Goal: Find specific page/section: Find specific page/section

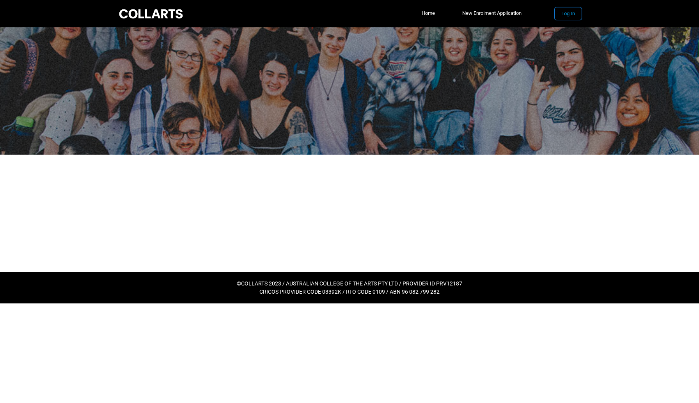
click at [570, 16] on button "Log In" at bounding box center [568, 13] width 27 height 12
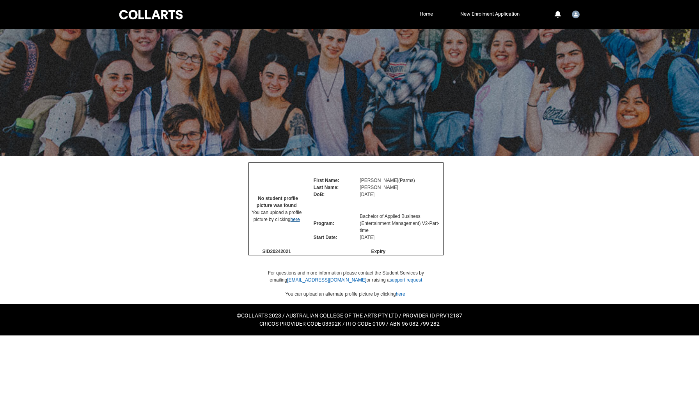
click at [297, 222] on link "here" at bounding box center [295, 219] width 9 height 5
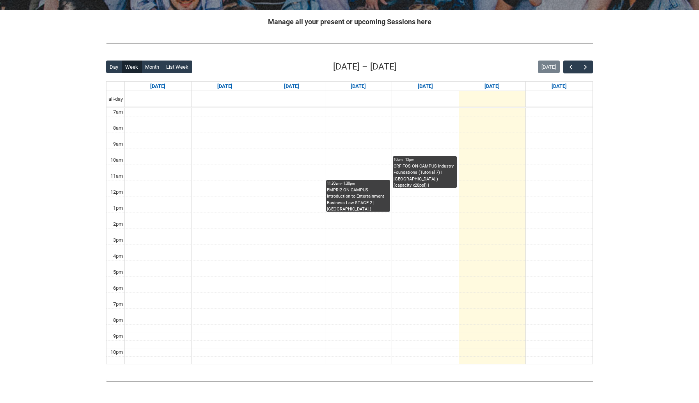
scroll to position [144, 0]
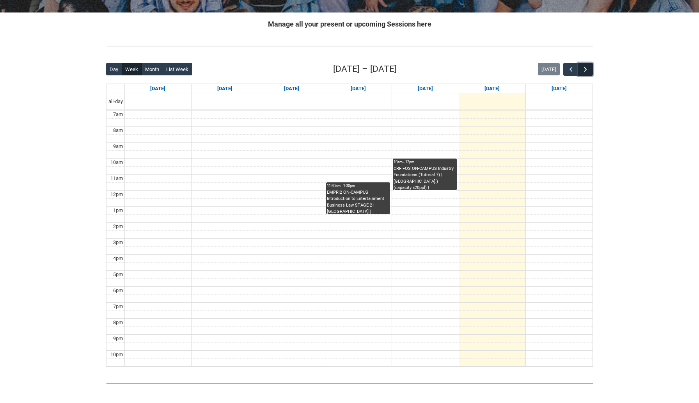
click at [587, 71] on span "button" at bounding box center [586, 70] width 8 height 8
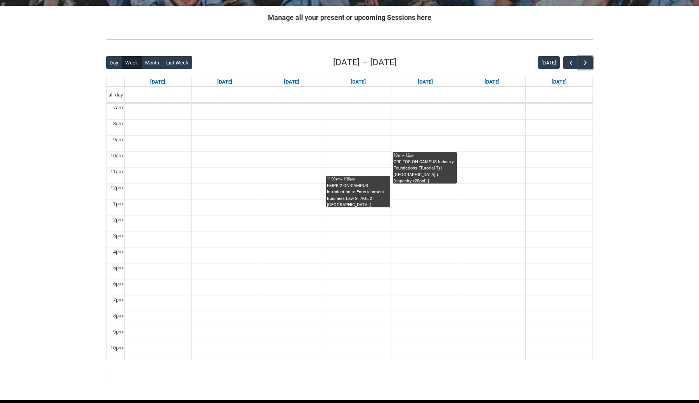
scroll to position [150, 0]
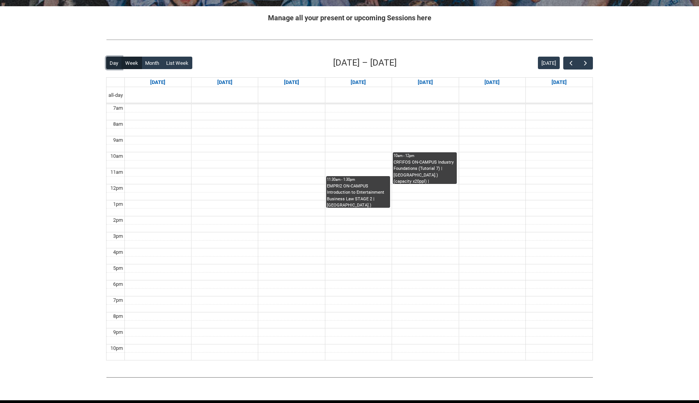
click at [114, 62] on button "Day" at bounding box center [114, 63] width 16 height 12
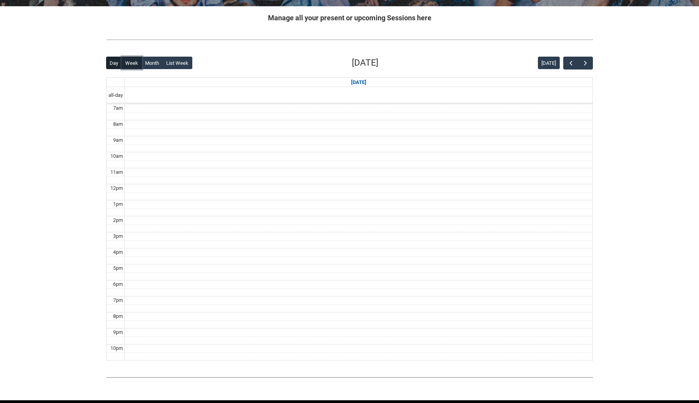
click at [129, 64] on button "Week" at bounding box center [132, 63] width 20 height 12
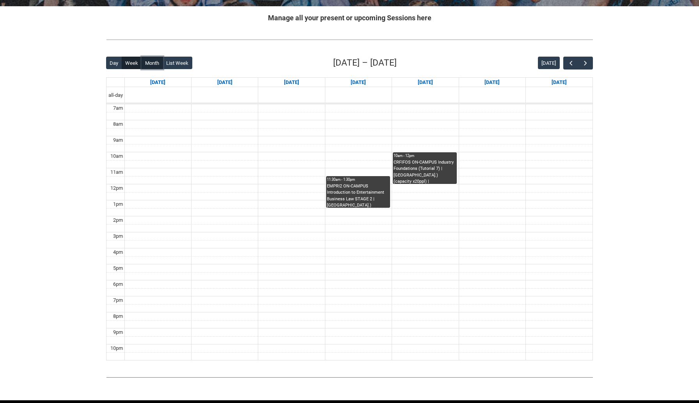
click at [150, 63] on button "Month" at bounding box center [152, 63] width 21 height 12
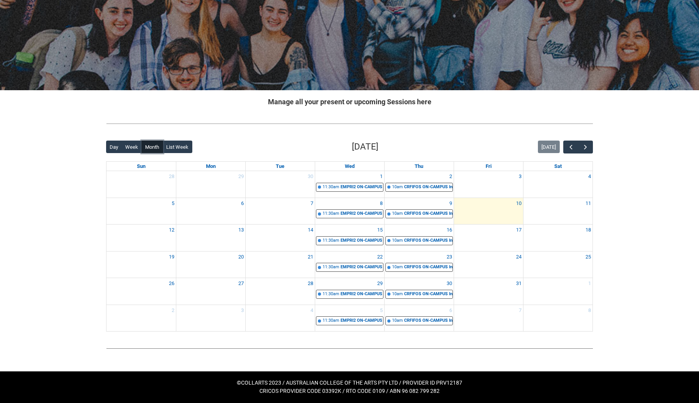
scroll to position [66, 0]
click at [630, 196] on div "Skip to Main Content Collarts Education Community Home New Enrolment Applicatio…" at bounding box center [349, 168] width 699 height 469
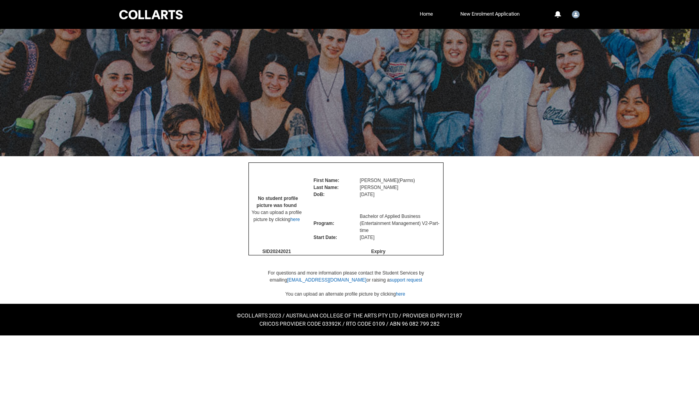
click at [692, 113] on div at bounding box center [349, 92] width 699 height 127
